Goal: Complete application form

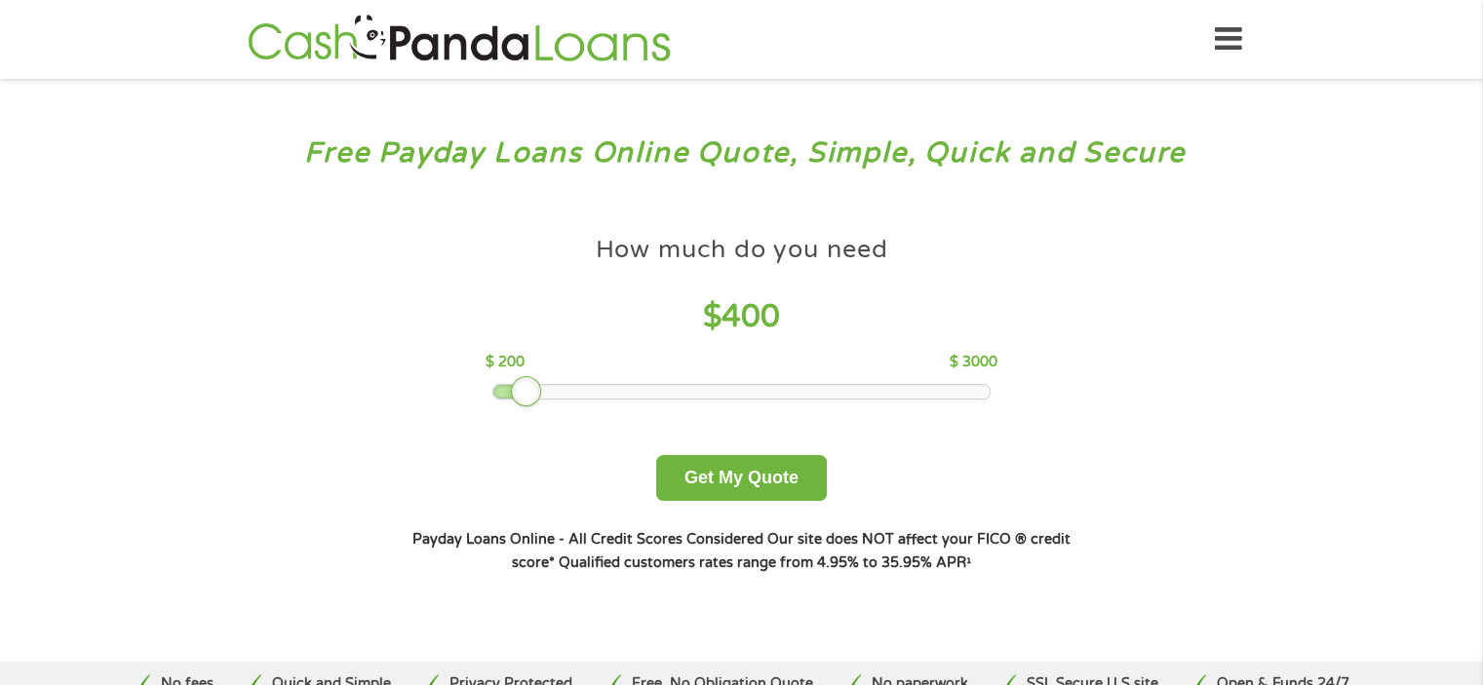
drag, startPoint x: 636, startPoint y: 387, endPoint x: 530, endPoint y: 402, distance: 106.3
click at [530, 402] on div at bounding box center [526, 391] width 31 height 31
click at [722, 473] on button "Get My Quote" at bounding box center [741, 478] width 171 height 46
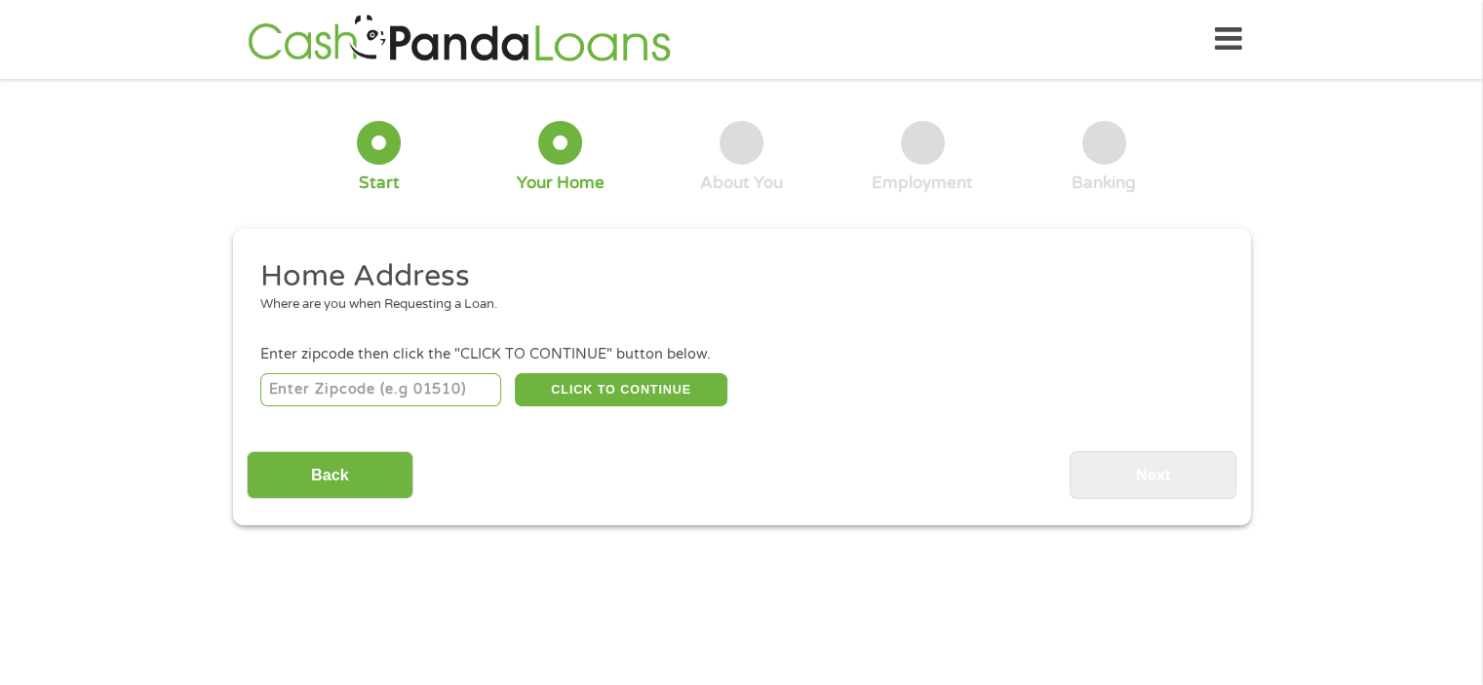
click at [462, 392] on input "number" at bounding box center [380, 389] width 241 height 33
type input "75043"
click at [610, 392] on button "CLICK TO CONTINUE" at bounding box center [621, 389] width 213 height 33
type input "75043"
type input "Garland"
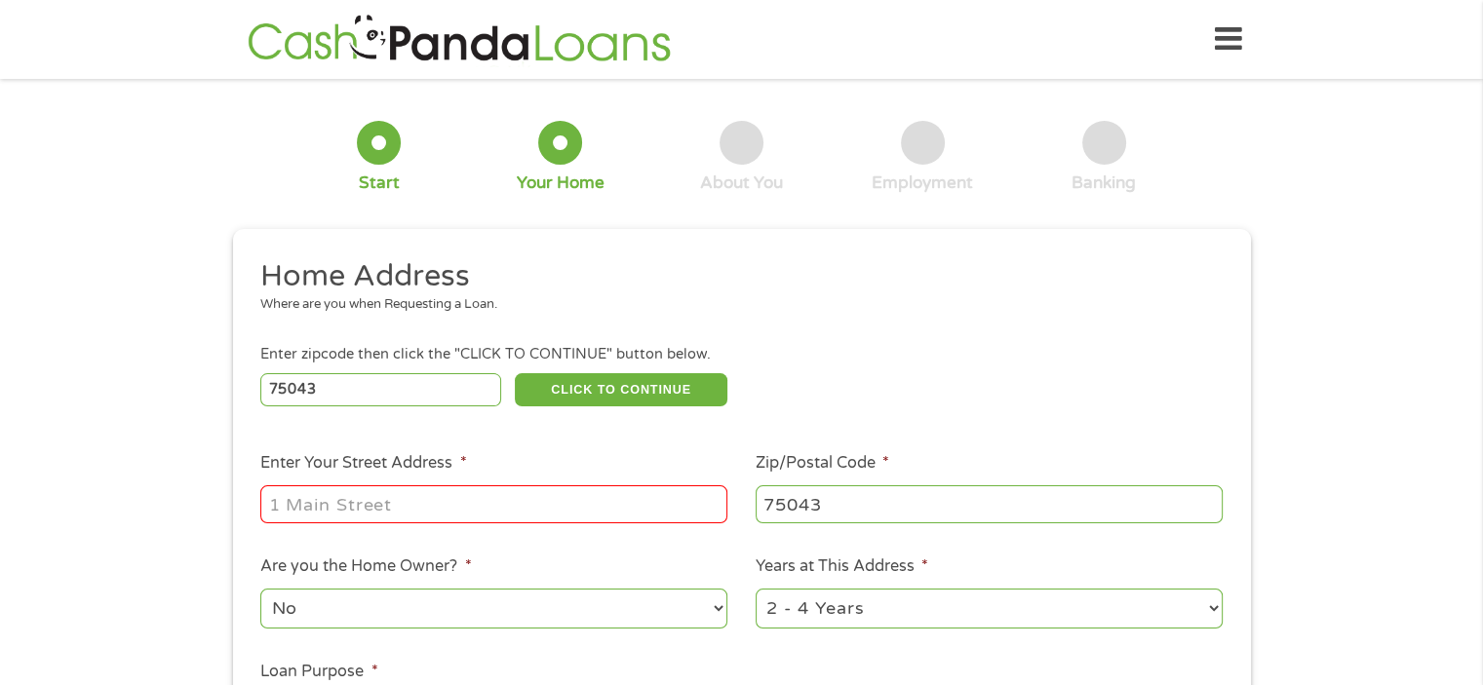
click at [532, 519] on input "Enter Your Street Address *" at bounding box center [493, 504] width 467 height 37
type input "[STREET_ADDRESS]"
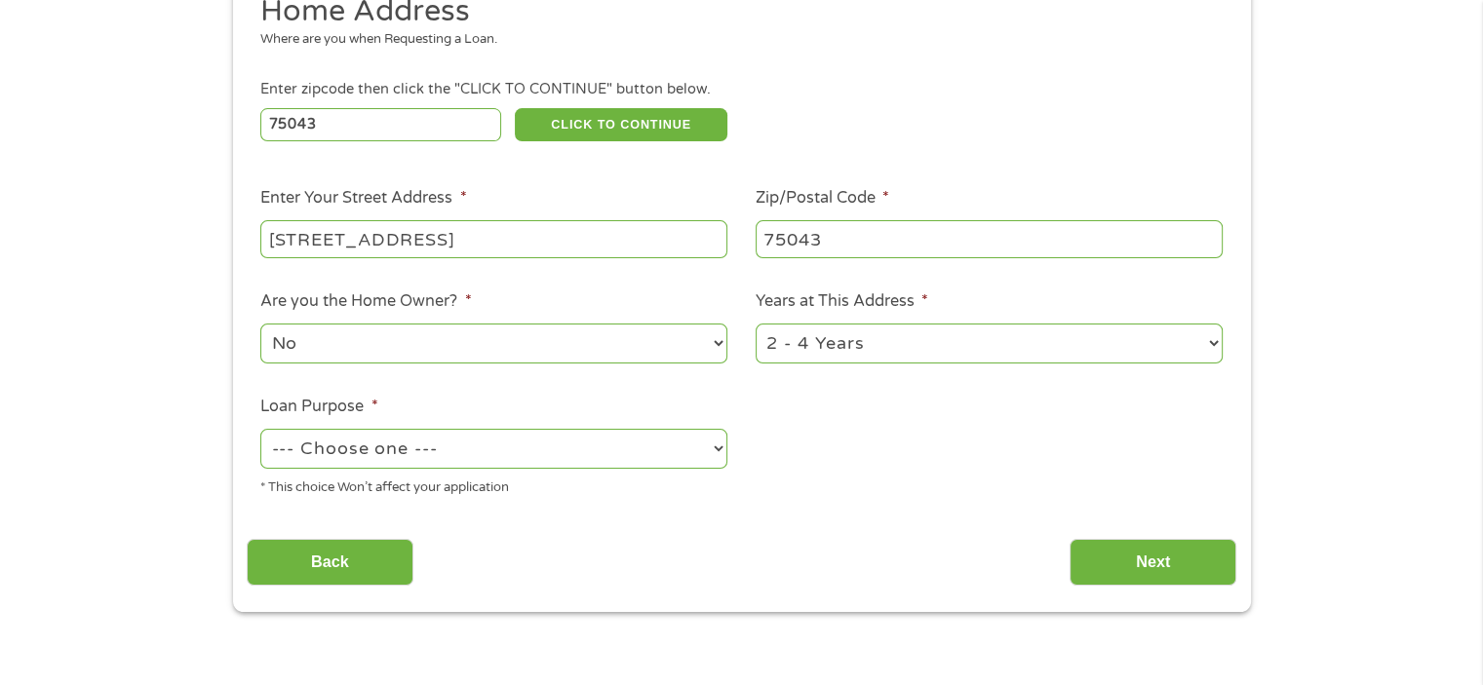
scroll to position [347, 0]
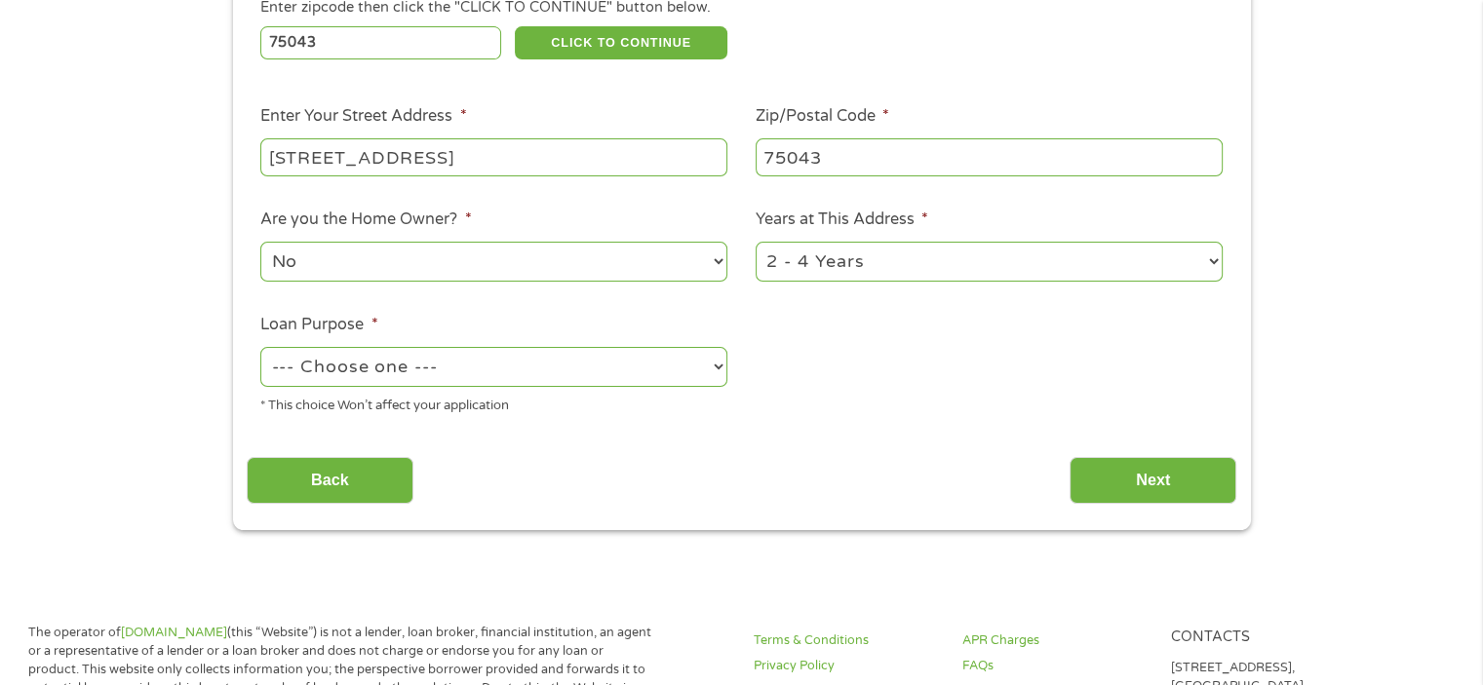
click at [683, 365] on select "--- Choose one --- Pay Bills Debt Consolidation Home Improvement Major Purchase…" at bounding box center [493, 367] width 467 height 40
select select "shorttermcash"
click at [260, 350] on select "--- Choose one --- Pay Bills Debt Consolidation Home Improvement Major Purchase…" at bounding box center [493, 367] width 467 height 40
click at [1130, 490] on input "Next" at bounding box center [1153, 481] width 167 height 48
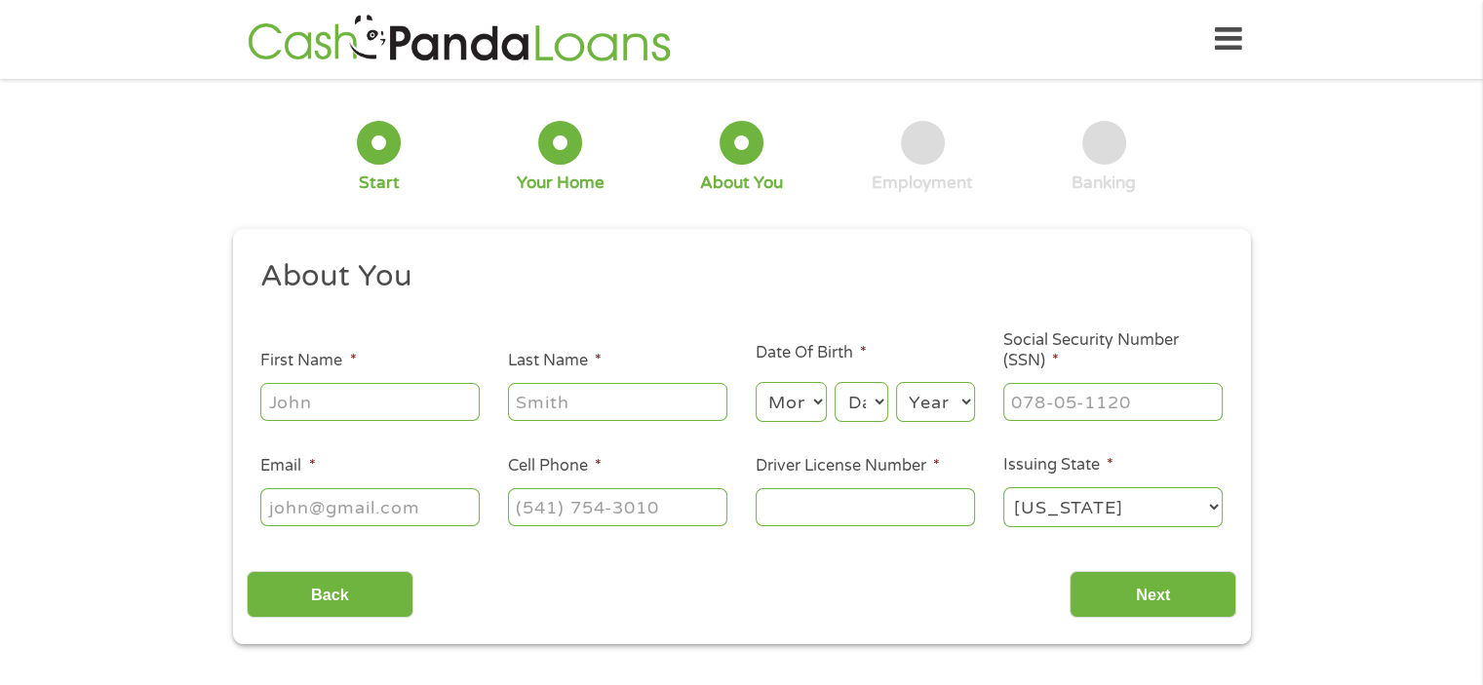
scroll to position [8, 8]
click at [435, 416] on input "First Name *" at bounding box center [369, 401] width 219 height 37
type input "[PERSON_NAME]"
type input "[PERSON_NAME] [PERSON_NAME]"
type input "[EMAIL_ADDRESS][DOMAIN_NAME]"
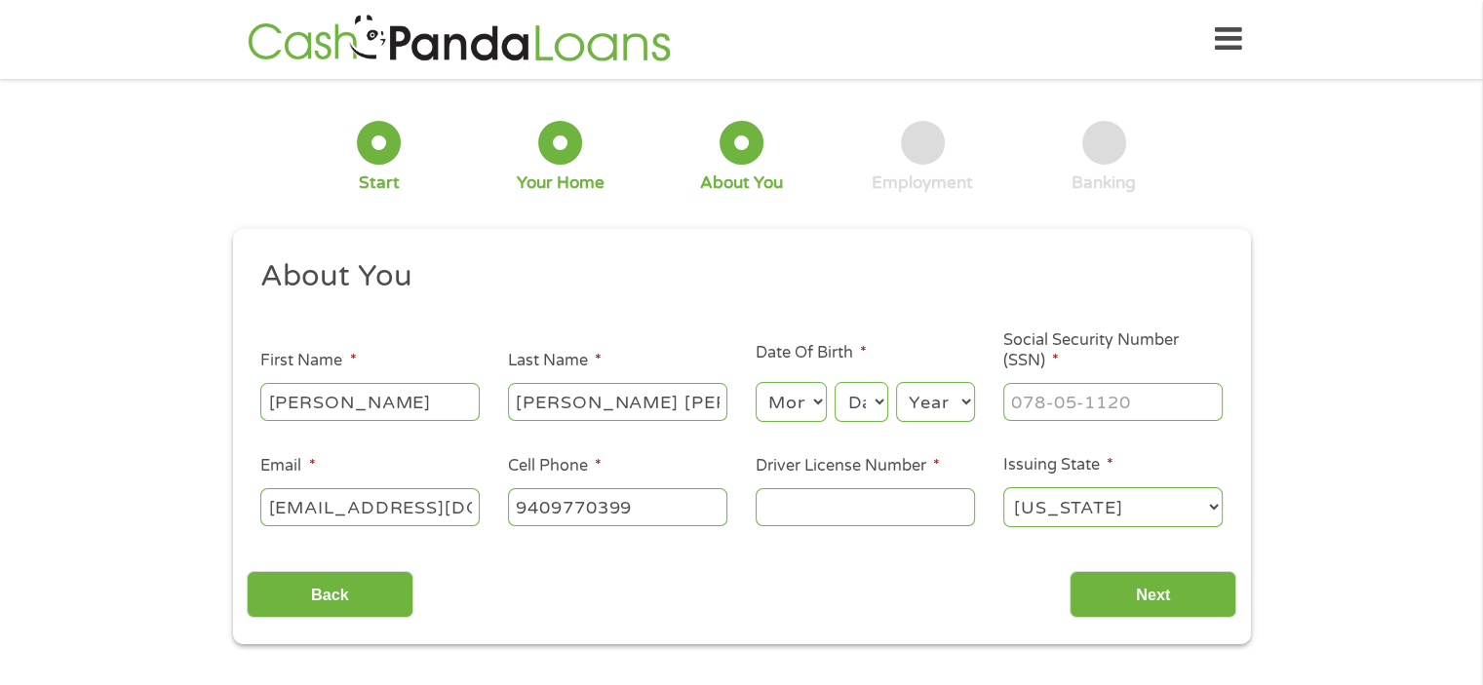
type input "[PHONE_NUMBER]"
click at [779, 405] on select "Month 1 2 3 4 5 6 7 8 9 10 11 12" at bounding box center [791, 402] width 71 height 40
select select "5"
click at [756, 383] on select "Month 1 2 3 4 5 6 7 8 9 10 11 12" at bounding box center [791, 402] width 71 height 40
click at [864, 401] on select "Day 1 2 3 4 5 6 7 8 9 10 11 12 13 14 15 16 17 18 19 20 21 22 23 24 25 26 27 28 …" at bounding box center [861, 402] width 53 height 40
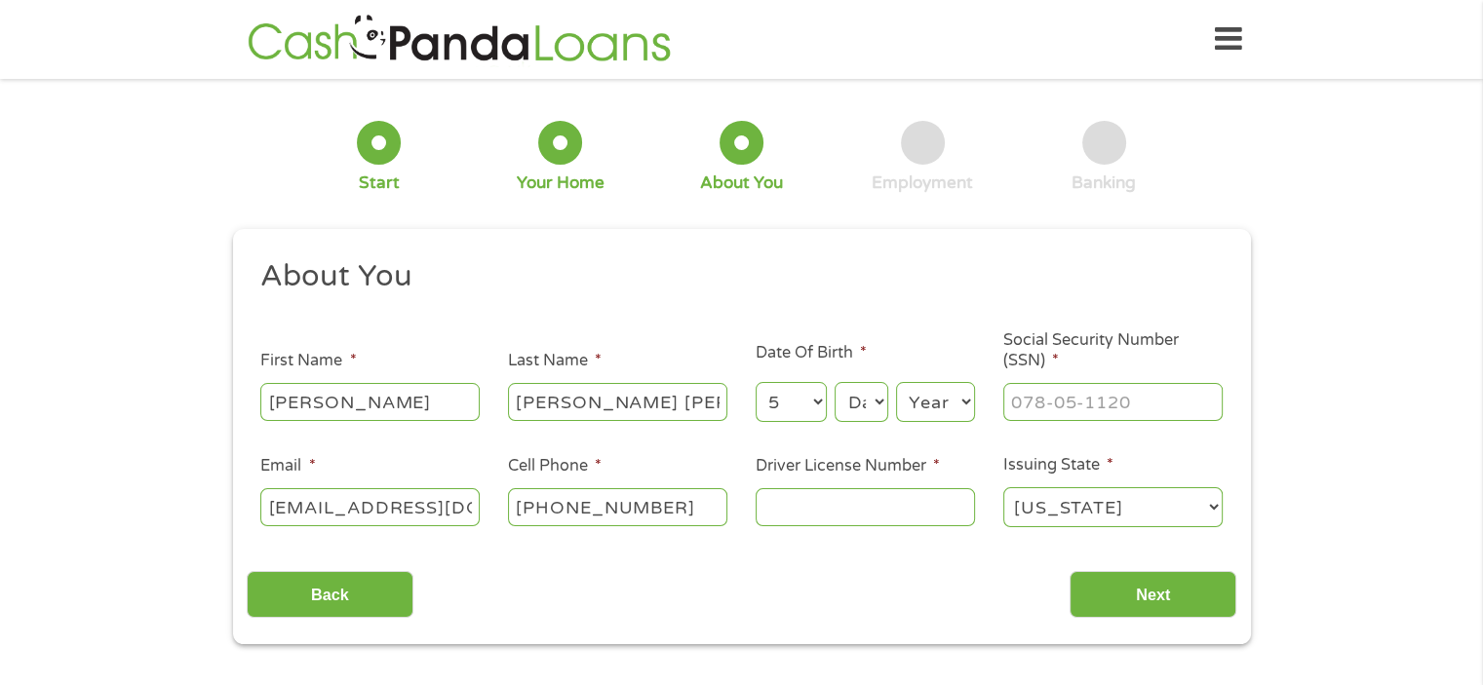
select select "14"
click at [835, 383] on select "Day 1 2 3 4 5 6 7 8 9 10 11 12 13 14 15 16 17 18 19 20 21 22 23 24 25 26 27 28 …" at bounding box center [861, 402] width 53 height 40
click at [929, 407] on select "Year [DATE] 2006 2005 2004 2003 2002 2001 2000 1999 1998 1997 1996 1995 1994 19…" at bounding box center [935, 402] width 79 height 40
click at [896, 383] on select "Year [DATE] 2006 2005 2004 2003 2002 2001 2000 1999 1998 1997 1996 1995 1994 19…" at bounding box center [935, 402] width 79 height 40
click at [962, 402] on select "Year [DATE] 2006 2005 2004 2003 2002 2001 2000 1999 1998 1997 1996 1995 1994 19…" at bounding box center [935, 402] width 79 height 40
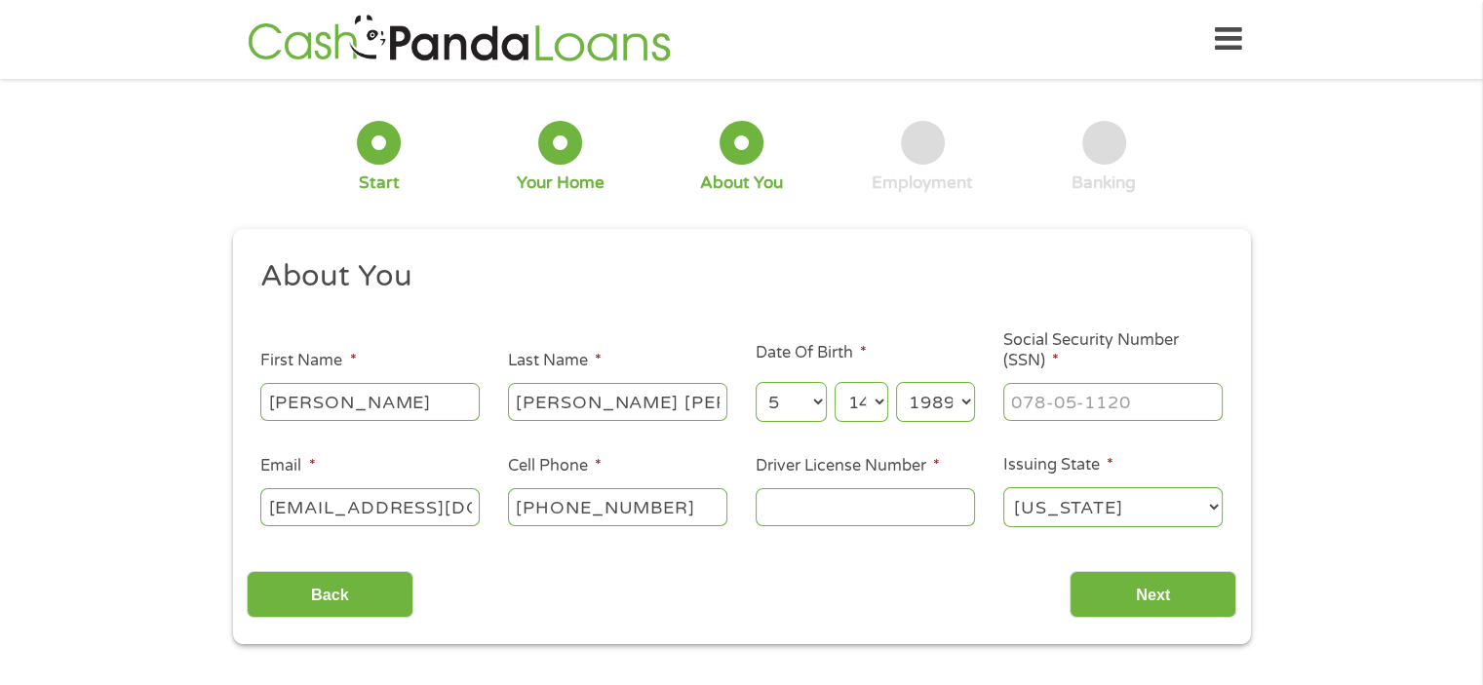
select select "1990"
click at [896, 383] on select "Year [DATE] 2006 2005 2004 2003 2002 2001 2000 1999 1998 1997 1996 1995 1994 19…" at bounding box center [935, 402] width 79 height 40
click at [1037, 405] on input "___-__-____" at bounding box center [1112, 401] width 219 height 37
type input "122-49-3452"
